Goal: Task Accomplishment & Management: Use online tool/utility

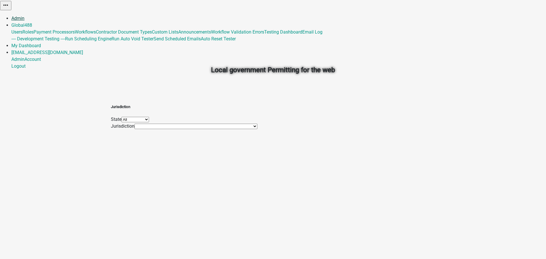
click at [24, 16] on link "Admin" at bounding box center [17, 18] width 13 height 5
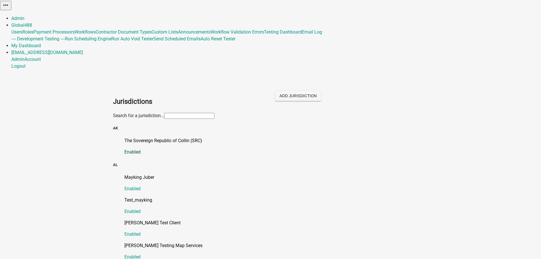
click at [153, 137] on p "The Sovereign Republic of Collin (SRC)" at bounding box center [276, 140] width 304 height 7
